Goal: Use online tool/utility: Utilize a website feature to perform a specific function

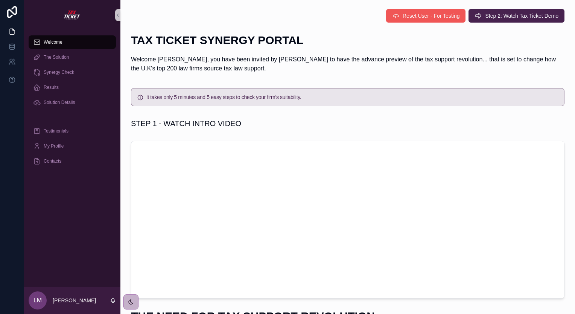
click at [405, 19] on span "Reset User - For Testing" at bounding box center [430, 16] width 57 height 8
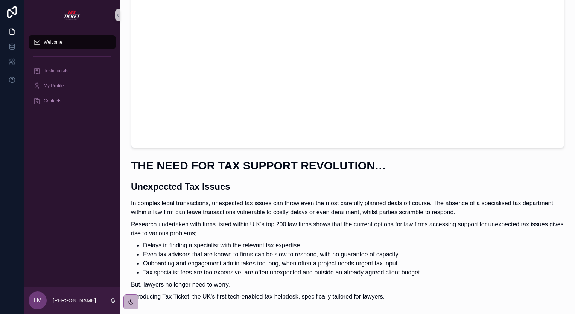
scroll to position [188, 0]
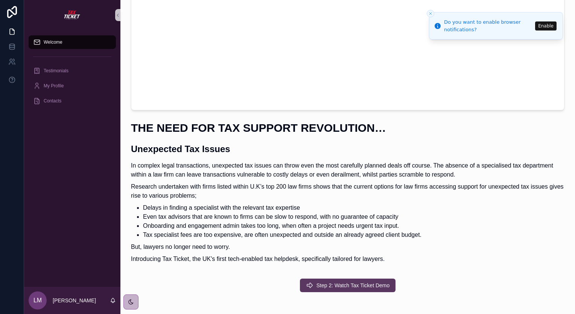
click at [335, 282] on span "Step 2: Watch Tax Ticket Demo" at bounding box center [352, 285] width 73 height 8
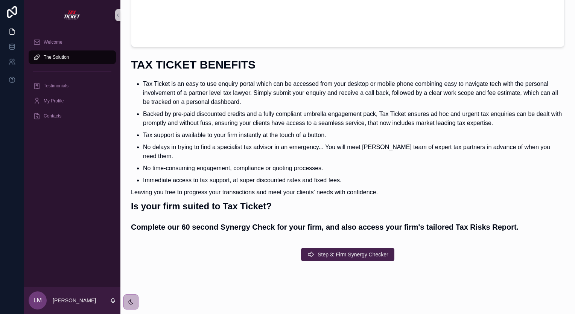
scroll to position [191, 0]
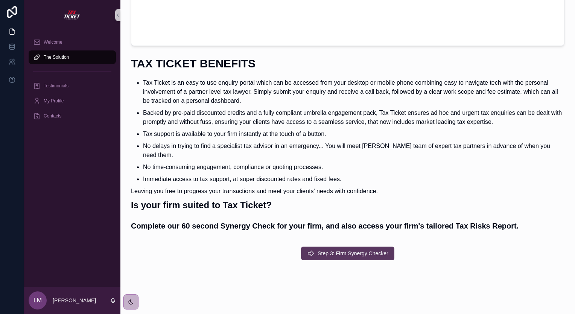
click at [342, 249] on span "Step 3: Firm Synergy Checker" at bounding box center [352, 253] width 71 height 8
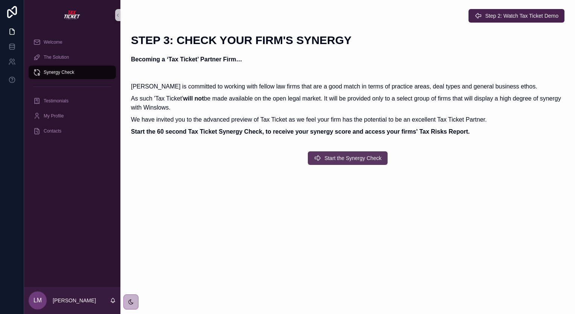
click at [346, 156] on span "Start the Synergy Check" at bounding box center [352, 158] width 57 height 8
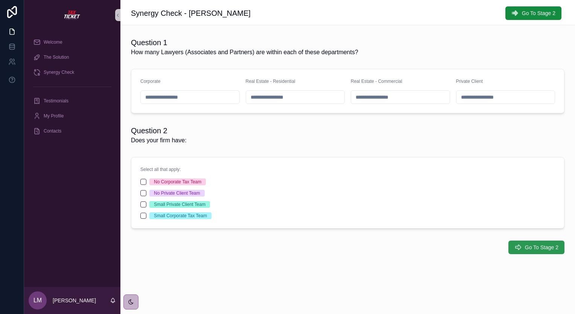
click at [537, 244] on span "Go To Stage 2" at bounding box center [541, 247] width 33 height 8
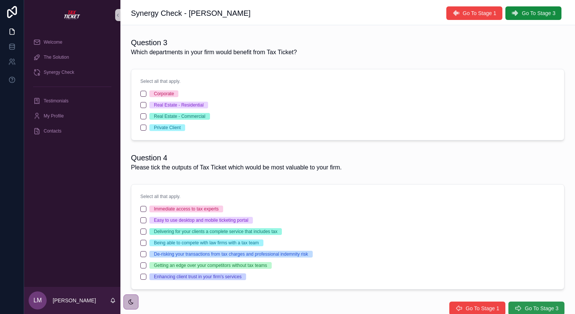
click at [534, 305] on span "Go To Stage 3" at bounding box center [541, 308] width 33 height 8
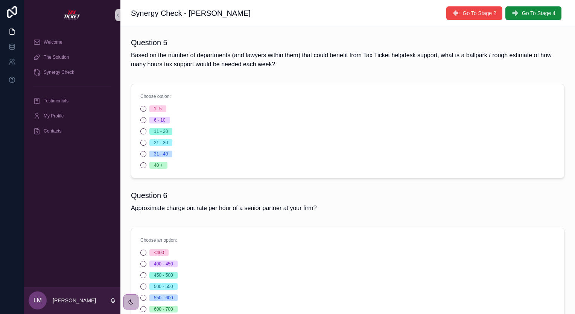
scroll to position [107, 0]
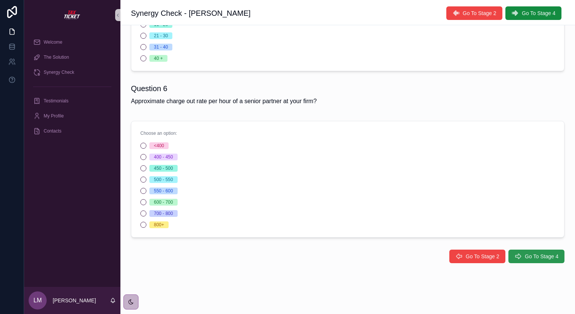
click at [525, 256] on span "Go To Stage 4" at bounding box center [541, 256] width 33 height 8
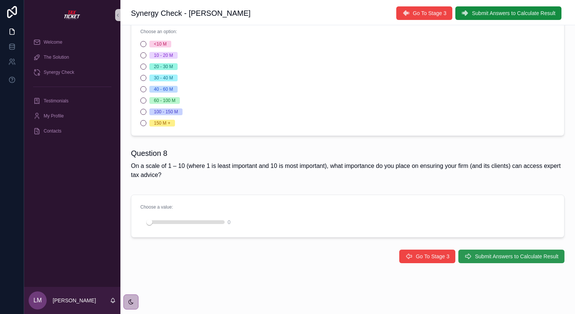
click at [511, 254] on span "Submit Answers to Calculate Result" at bounding box center [516, 256] width 83 height 8
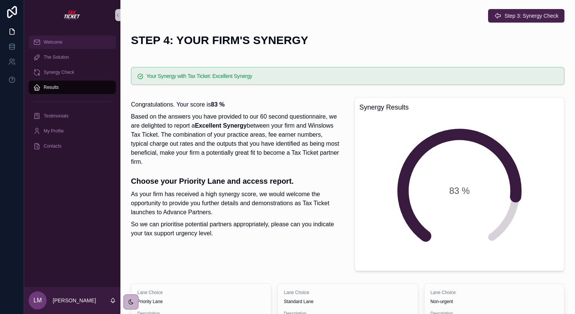
click at [44, 41] on span "Welcome" at bounding box center [53, 42] width 19 height 6
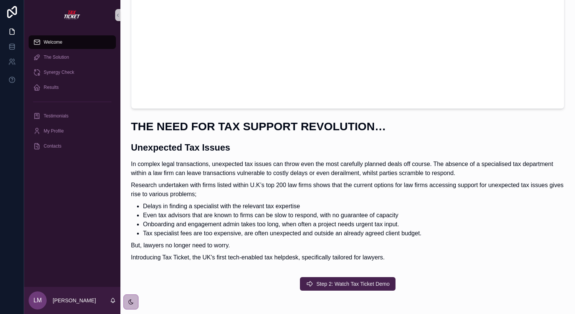
scroll to position [229, 0]
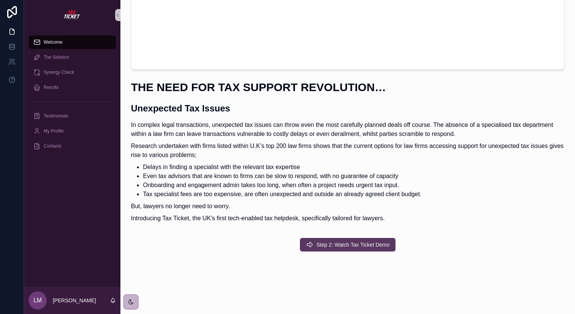
click at [341, 244] on span "Step 2: Watch Tax Ticket Demo" at bounding box center [352, 245] width 73 height 8
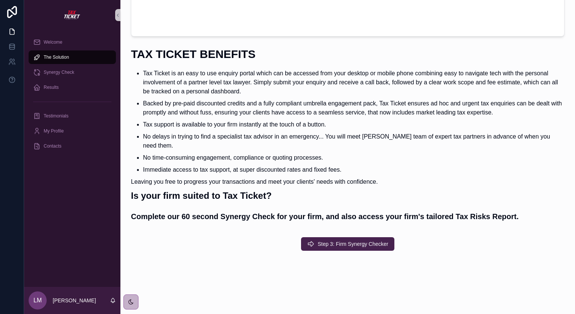
scroll to position [191, 0]
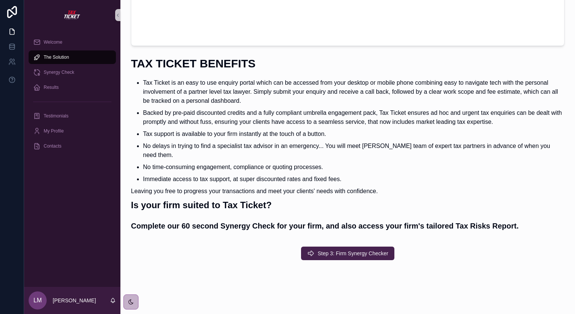
click at [341, 249] on span "Step 3: Firm Synergy Checker" at bounding box center [352, 253] width 71 height 8
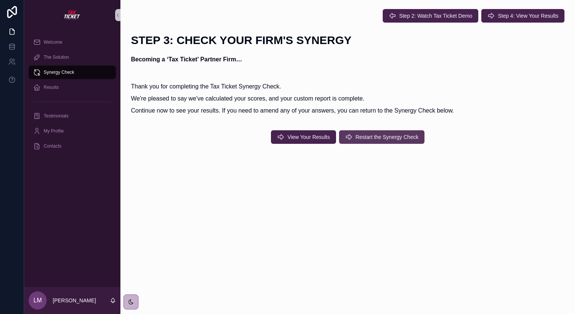
click at [375, 141] on button "Restart the Synergy Check" at bounding box center [381, 137] width 85 height 14
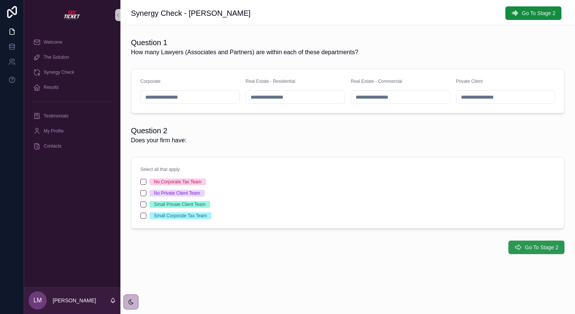
click at [533, 247] on span "Go To Stage 2" at bounding box center [541, 247] width 33 height 8
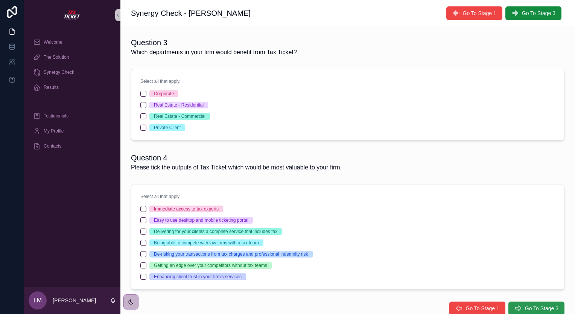
click at [532, 306] on span "Go To Stage 3" at bounding box center [541, 308] width 33 height 8
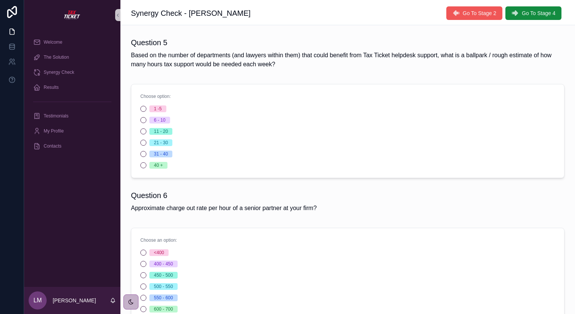
click at [470, 11] on span "Go To Stage 2" at bounding box center [479, 13] width 33 height 8
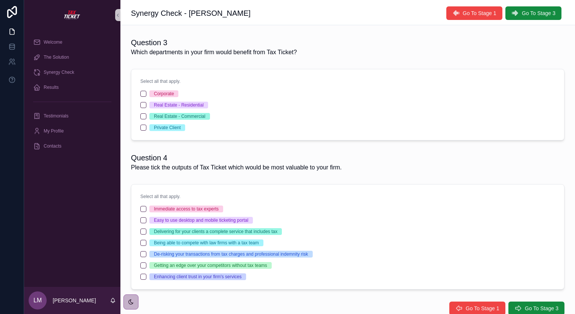
click at [469, 11] on span "Go To Stage 1" at bounding box center [479, 13] width 33 height 8
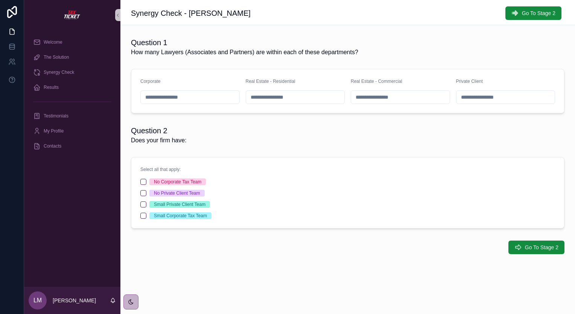
click at [152, 97] on input "scrollable content" at bounding box center [190, 97] width 99 height 11
type input "*"
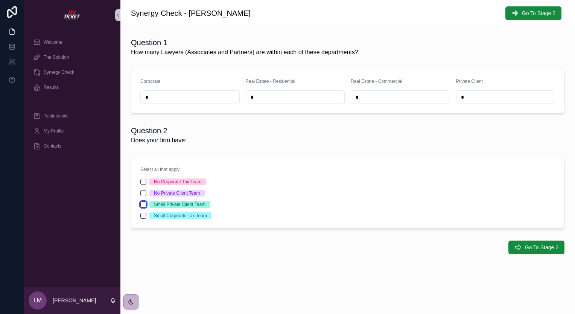
click at [144, 205] on button "Small Private Client Team" at bounding box center [143, 204] width 6 height 6
click at [143, 217] on button "Small Corporate Tax Team" at bounding box center [143, 215] width 6 height 6
click at [539, 248] on span "Go To Stage 2" at bounding box center [541, 247] width 33 height 8
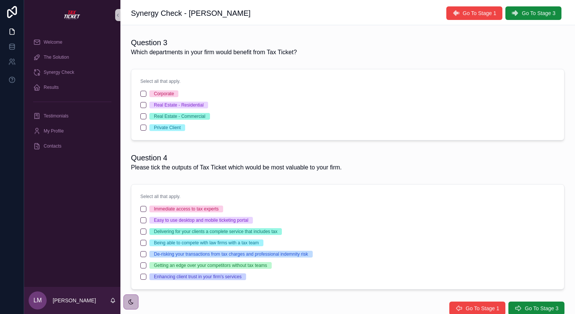
drag, startPoint x: 159, startPoint y: 93, endPoint x: 158, endPoint y: 105, distance: 12.5
click at [160, 93] on div "Corporate" at bounding box center [164, 93] width 20 height 7
click at [146, 93] on button "Corporate" at bounding box center [143, 94] width 6 height 6
click at [160, 117] on div "Real Estate - Commercial" at bounding box center [180, 116] width 52 height 7
click at [184, 208] on div "Immediate access to tax experts" at bounding box center [186, 208] width 65 height 7
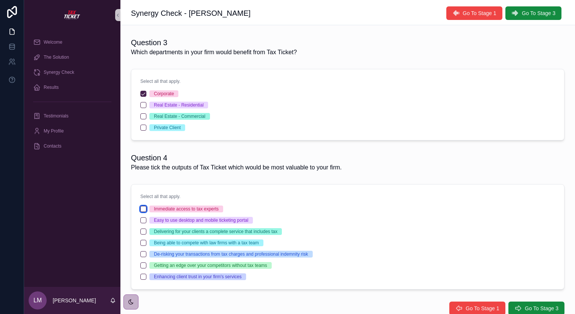
click at [146, 208] on button "Immediate access to tax experts" at bounding box center [143, 209] width 6 height 6
drag, startPoint x: 171, startPoint y: 232, endPoint x: 171, endPoint y: 257, distance: 24.8
click at [171, 234] on div "Delivering for your clients a complete service that includes tax" at bounding box center [215, 231] width 123 height 7
click at [146, 234] on button "Delivering for your clients a complete service that includes tax" at bounding box center [143, 231] width 6 height 6
drag, startPoint x: 173, startPoint y: 277, endPoint x: 163, endPoint y: 267, distance: 14.1
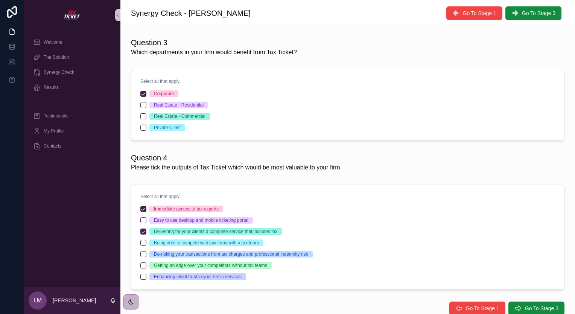
click at [173, 276] on div "Enhancing client trust in your firm's services" at bounding box center [198, 276] width 88 height 7
click at [142, 251] on button "De-risking your transactions from tax charges and professional indemnity risk" at bounding box center [143, 254] width 6 height 6
drag, startPoint x: 139, startPoint y: 273, endPoint x: 146, endPoint y: 276, distance: 6.9
click at [140, 273] on button "Enhancing client trust in your firm's services" at bounding box center [143, 276] width 6 height 6
click at [458, 255] on div "De-risking your transactions from tax charges and professional indemnity risk" at bounding box center [347, 253] width 414 height 7
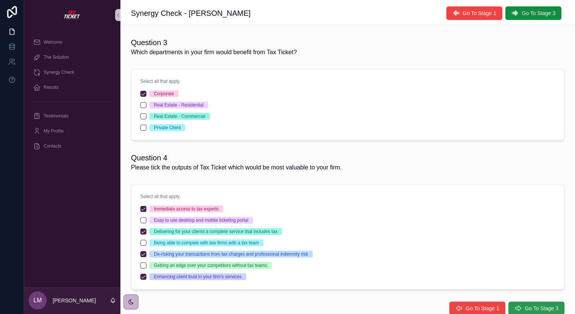
click at [527, 303] on button "Go To Stage 3" at bounding box center [536, 308] width 56 height 14
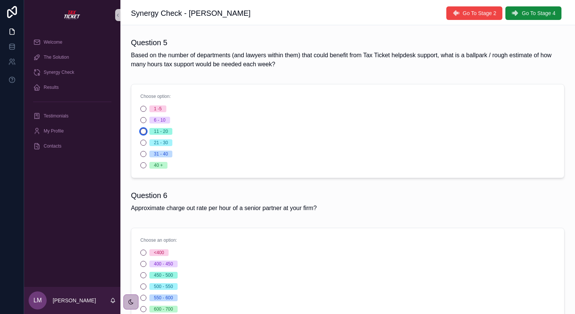
click at [140, 130] on button "11 - 20" at bounding box center [143, 131] width 6 height 6
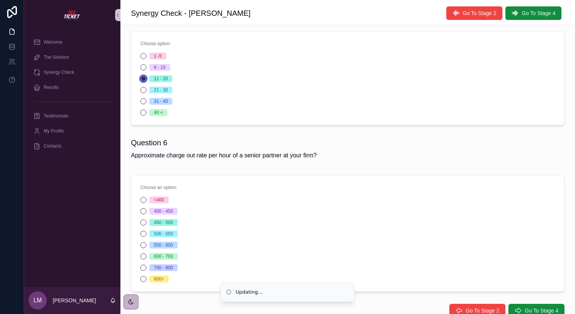
scroll to position [107, 0]
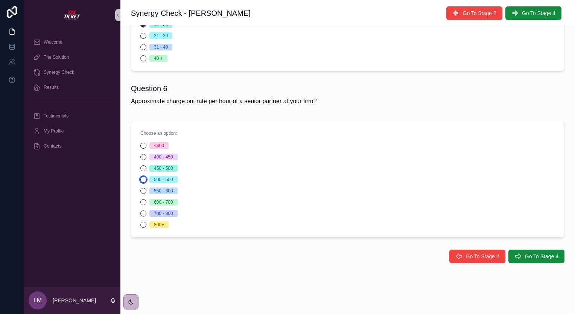
drag, startPoint x: 141, startPoint y: 180, endPoint x: 213, endPoint y: 214, distance: 79.4
click at [142, 180] on button "500 - 550" at bounding box center [143, 179] width 6 height 6
click at [538, 255] on span "Go To Stage 4" at bounding box center [541, 256] width 33 height 8
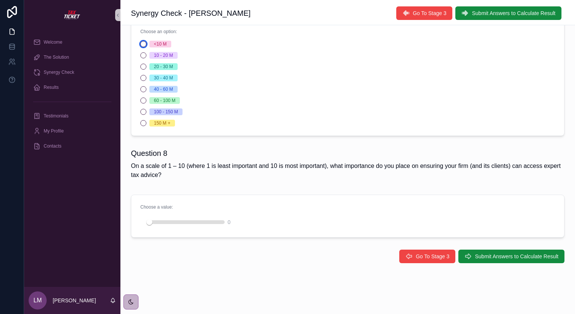
click at [140, 43] on button "<10 M" at bounding box center [143, 44] width 6 height 6
click at [209, 222] on div "scrollable content" at bounding box center [186, 222] width 75 height 4
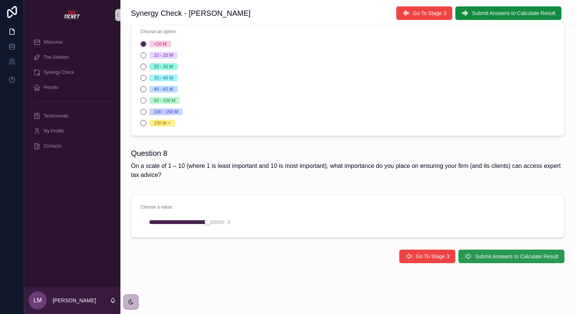
click at [510, 253] on span "Submit Answers to Calculate Result" at bounding box center [516, 256] width 83 height 8
